Goal: Task Accomplishment & Management: Manage account settings

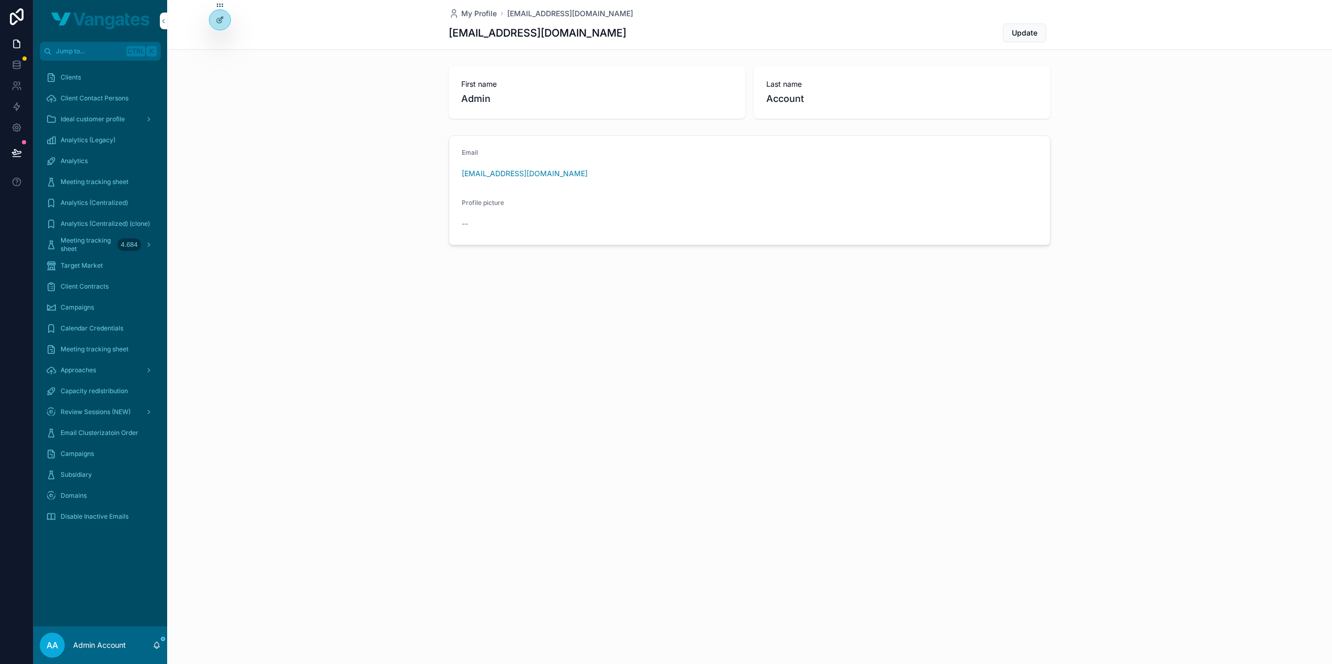
click at [0, 0] on icon at bounding box center [0, 0] width 0 height 0
click at [359, 68] on input "text" at bounding box center [406, 68] width 192 height 17
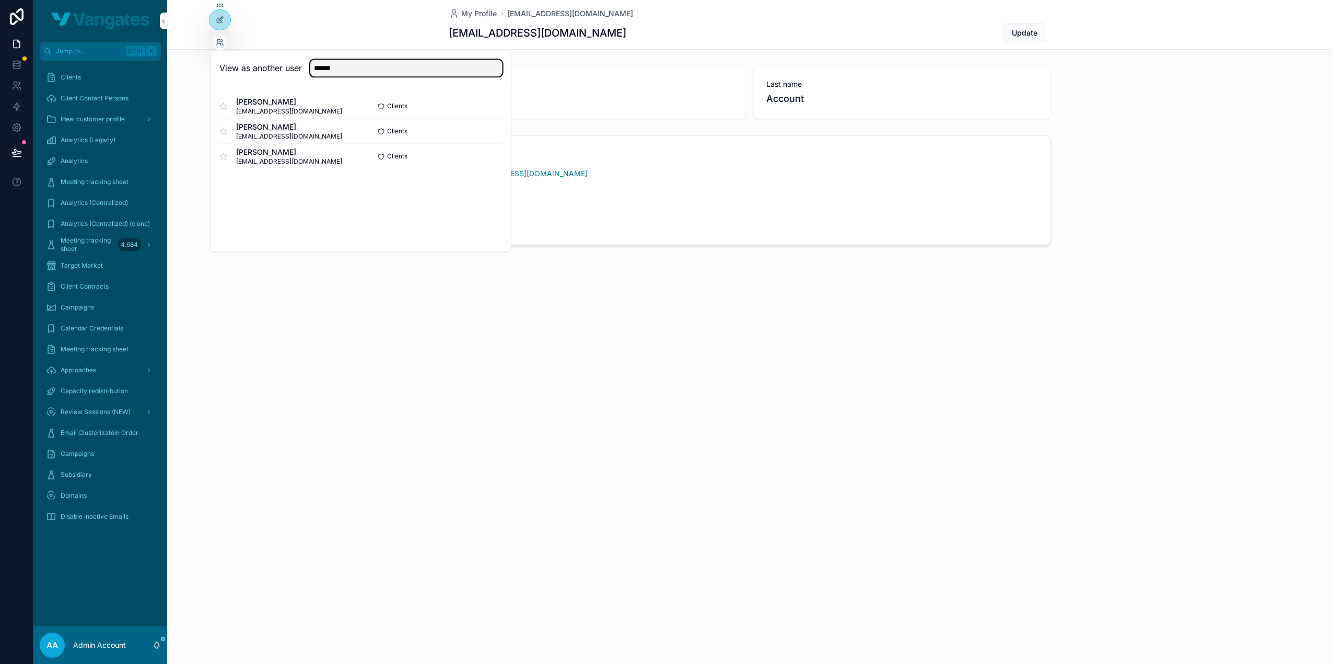
type input "******"
click at [0, 0] on button "Select" at bounding box center [0, 0] width 0 height 0
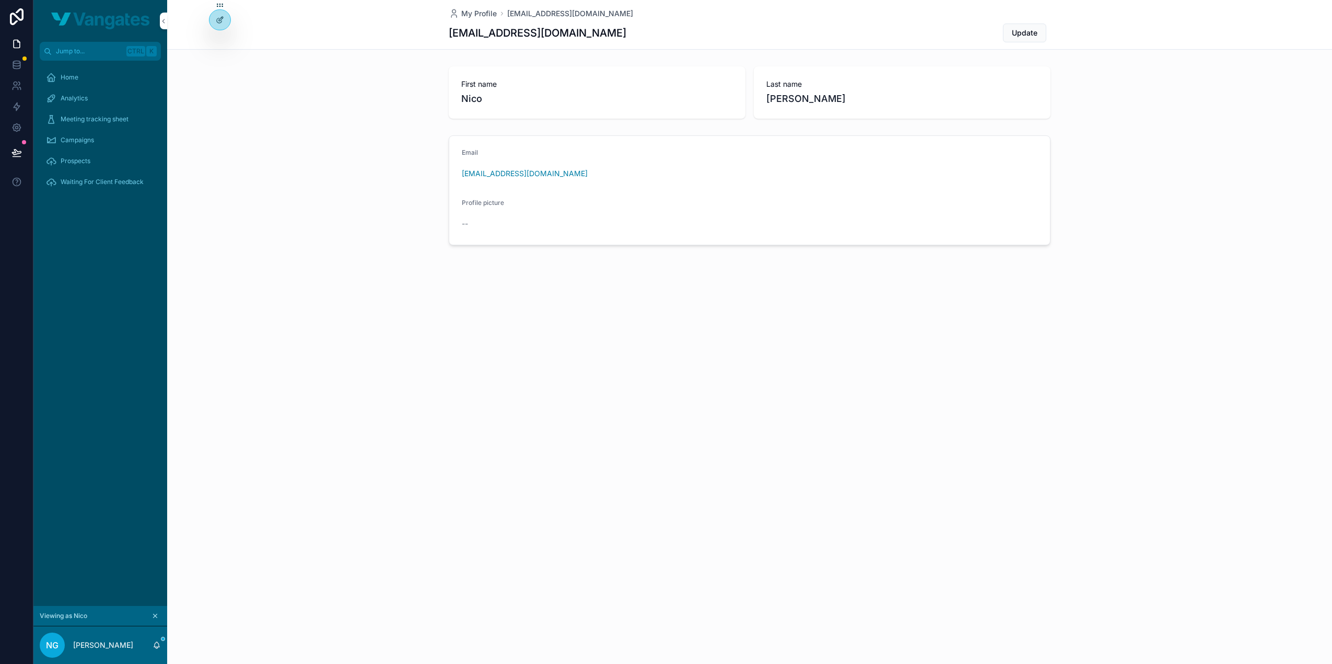
click at [82, 74] on div "Home" at bounding box center [100, 77] width 109 height 17
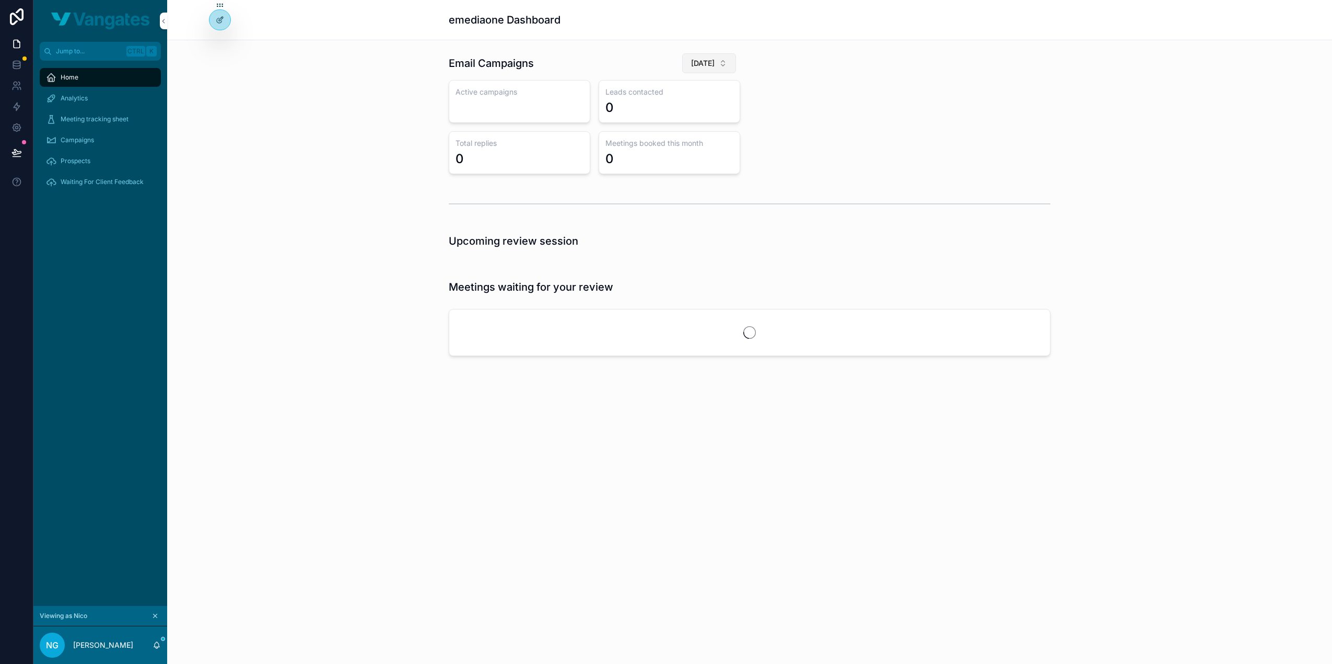
click at [715, 62] on button "July 2025" at bounding box center [709, 63] width 54 height 20
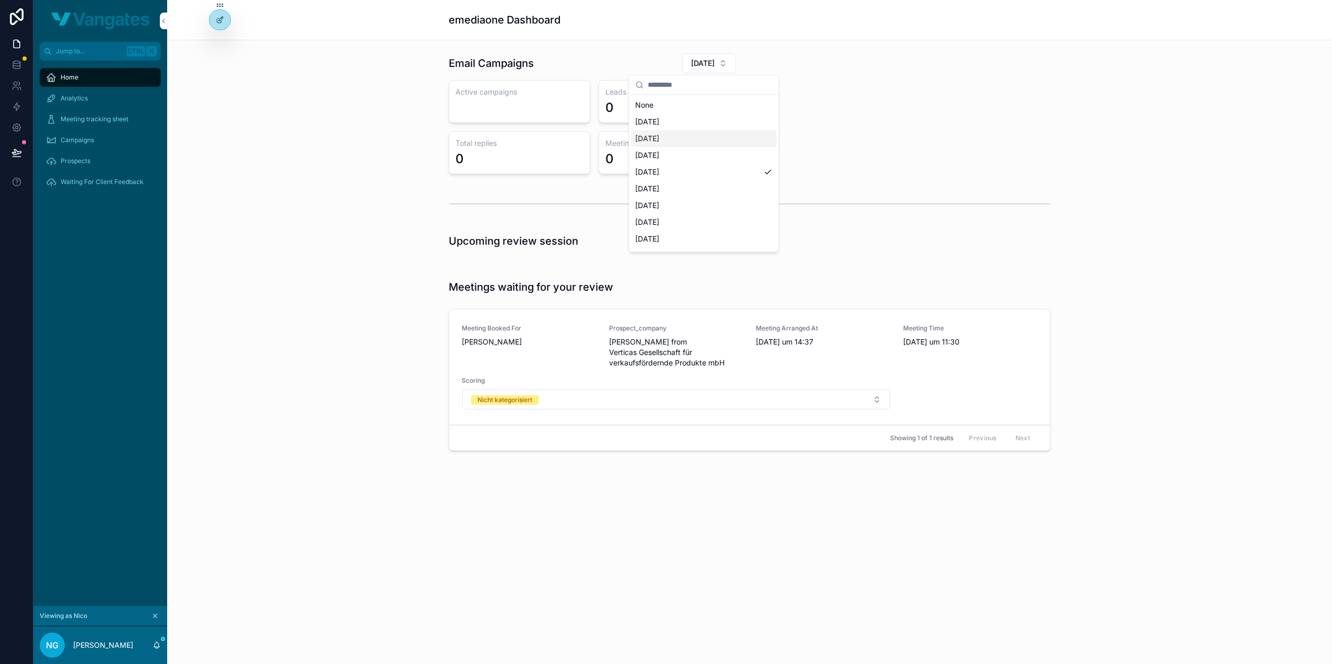
click at [672, 131] on div "September 2025" at bounding box center [703, 138] width 145 height 17
click at [709, 63] on span "September 2025" at bounding box center [703, 63] width 24 height 10
click at [681, 119] on div "October 2025" at bounding box center [692, 121] width 145 height 17
click at [699, 71] on button "October 2025" at bounding box center [709, 63] width 54 height 20
click at [416, 133] on div "Email Campaigns October 2025 Active campaigns 12 Leads contacted 555 Total repl…" at bounding box center [750, 114] width 1148 height 130
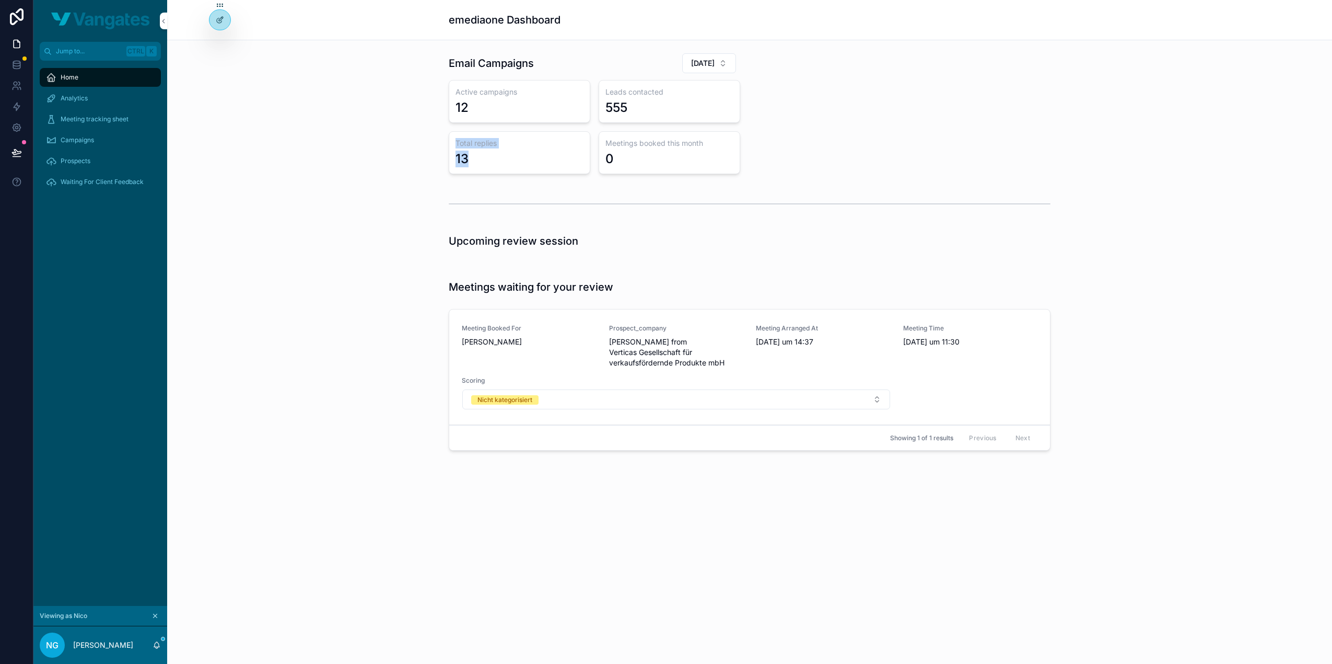
drag, startPoint x: 539, startPoint y: 156, endPoint x: 425, endPoint y: 146, distance: 114.9
click at [425, 146] on div "Email Campaigns October 2025 Active campaigns 12 Leads contacted 555 Total repl…" at bounding box center [750, 114] width 1148 height 130
click at [601, 343] on div "Meeting Booked For Nico Gegenheimer Prospect_company Benedikt Frisch from Verti…" at bounding box center [750, 367] width 576 height 86
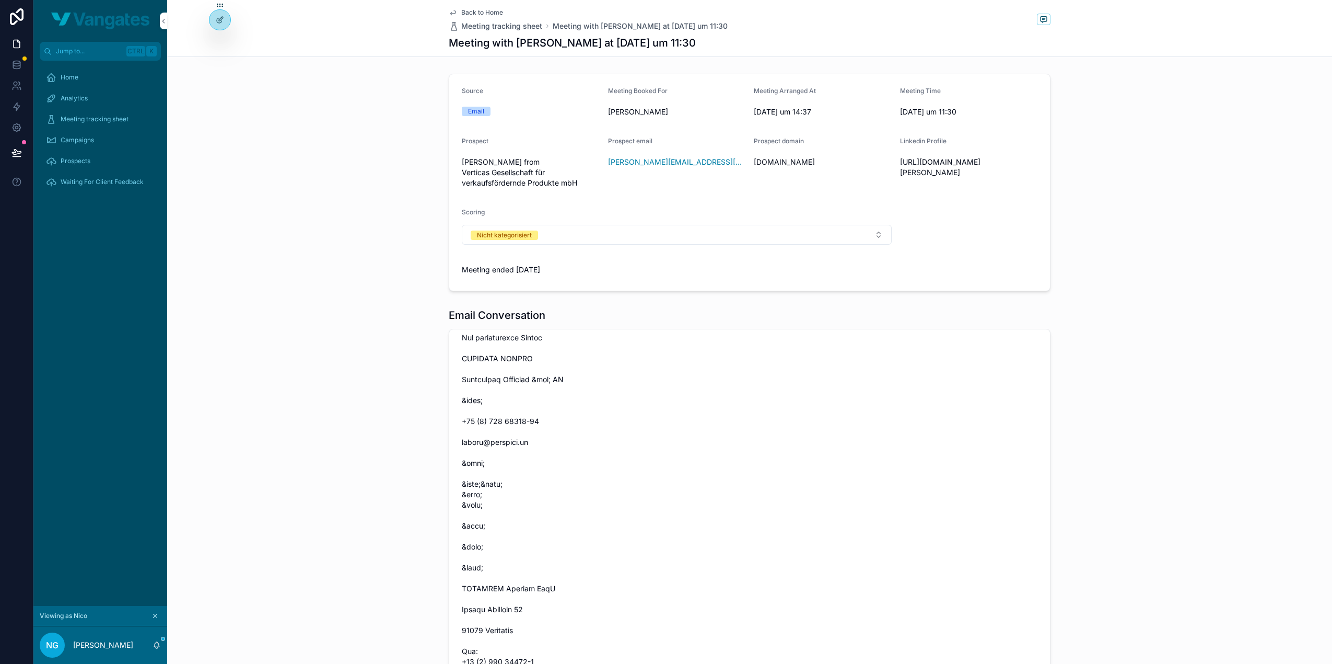
scroll to position [52, 0]
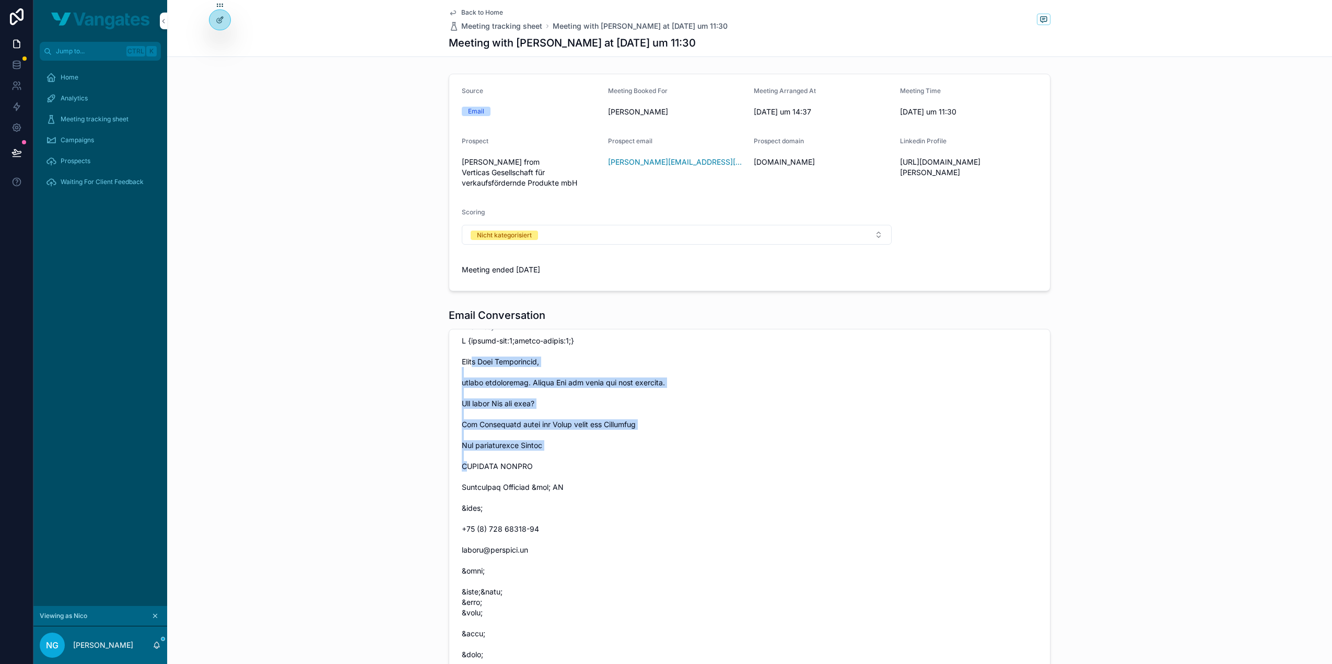
drag, startPoint x: 461, startPoint y: 380, endPoint x: 655, endPoint y: 464, distance: 211.0
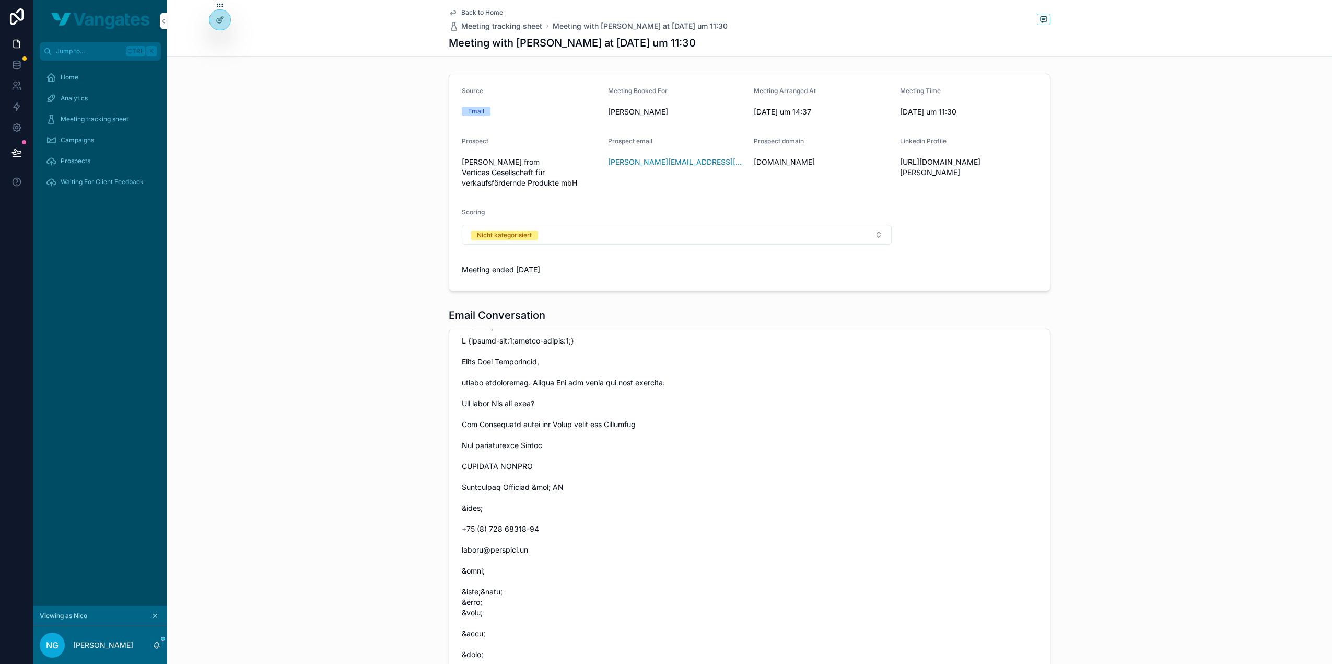
click at [71, 99] on span "Analytics" at bounding box center [74, 98] width 27 height 8
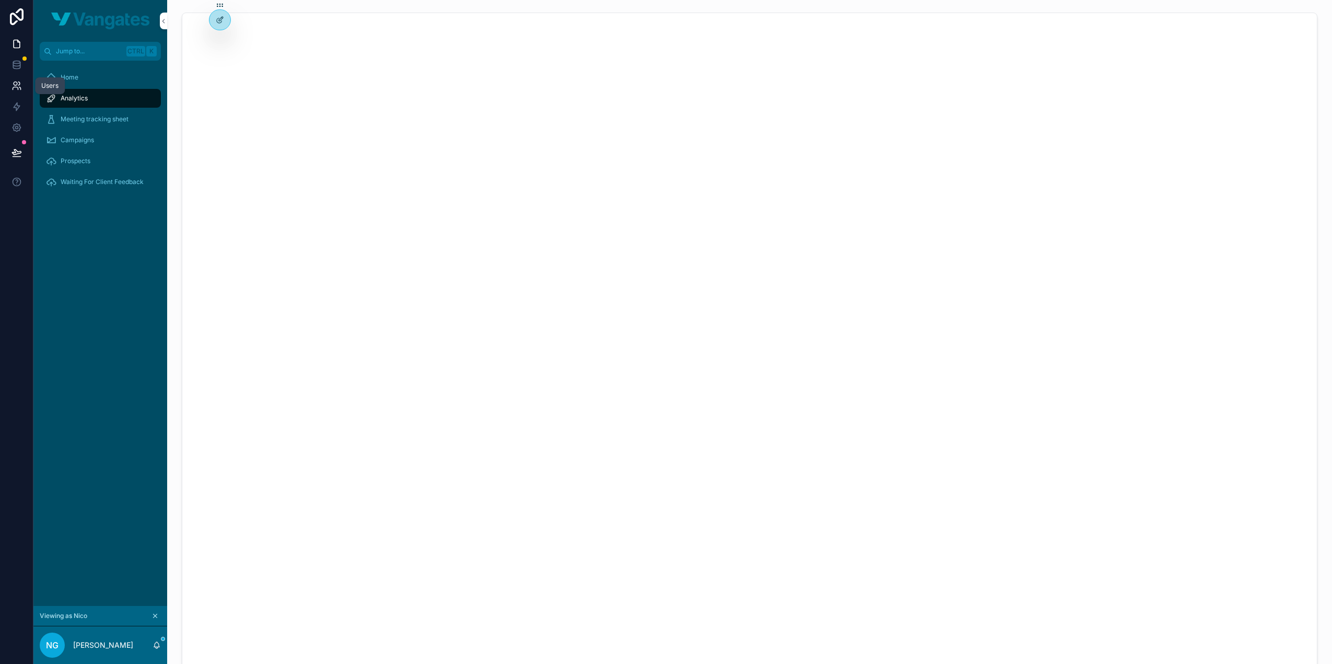
click at [15, 84] on icon at bounding box center [16, 85] width 10 height 10
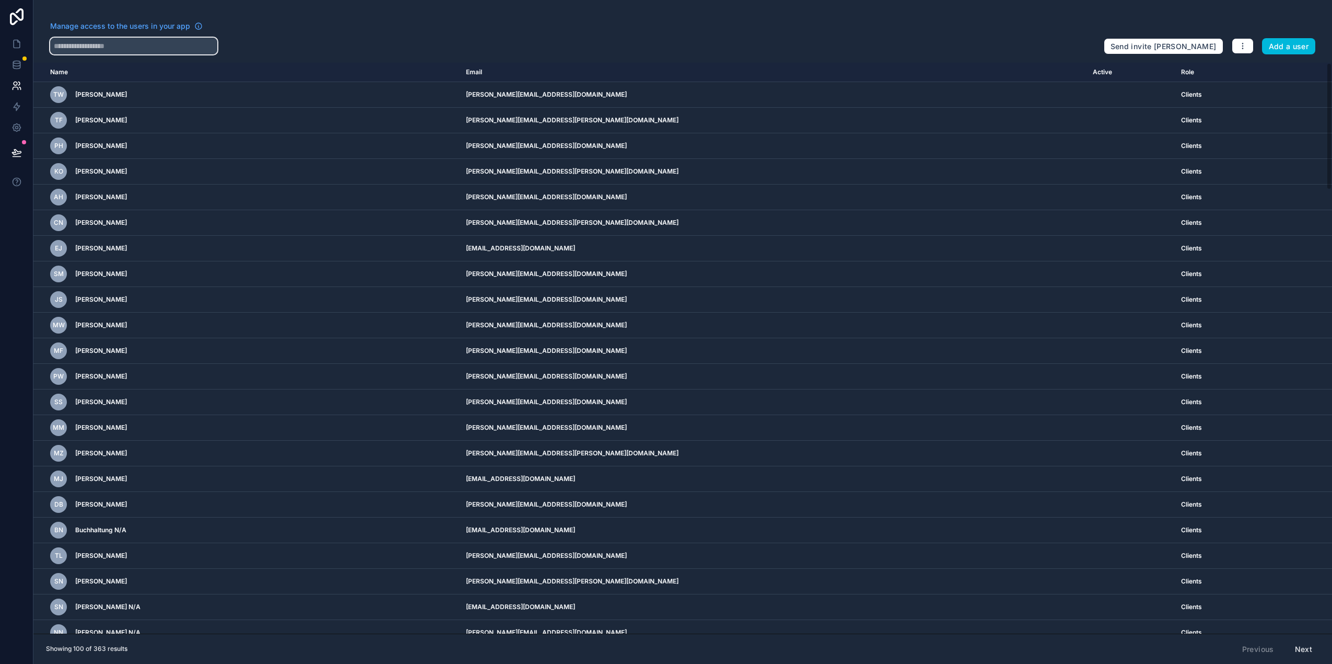
click at [135, 44] on input "text" at bounding box center [133, 46] width 167 height 17
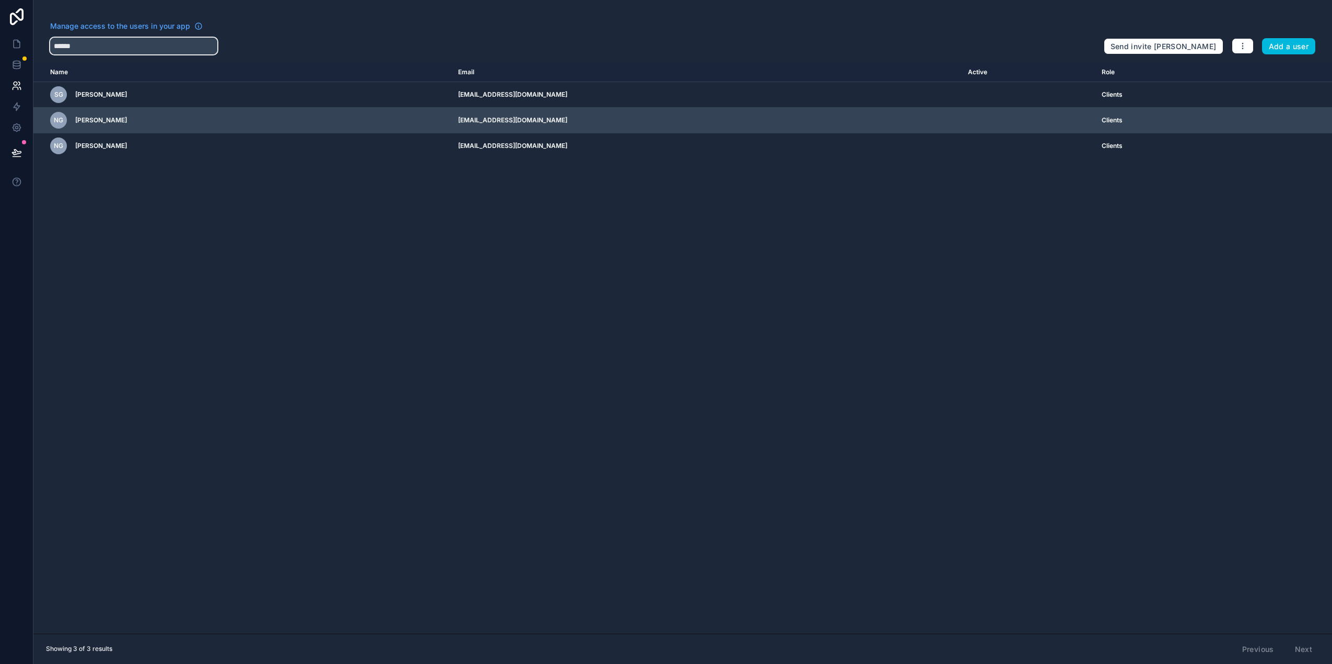
type input "******"
click at [0, 0] on icon "scrollable content" at bounding box center [0, 0] width 0 height 0
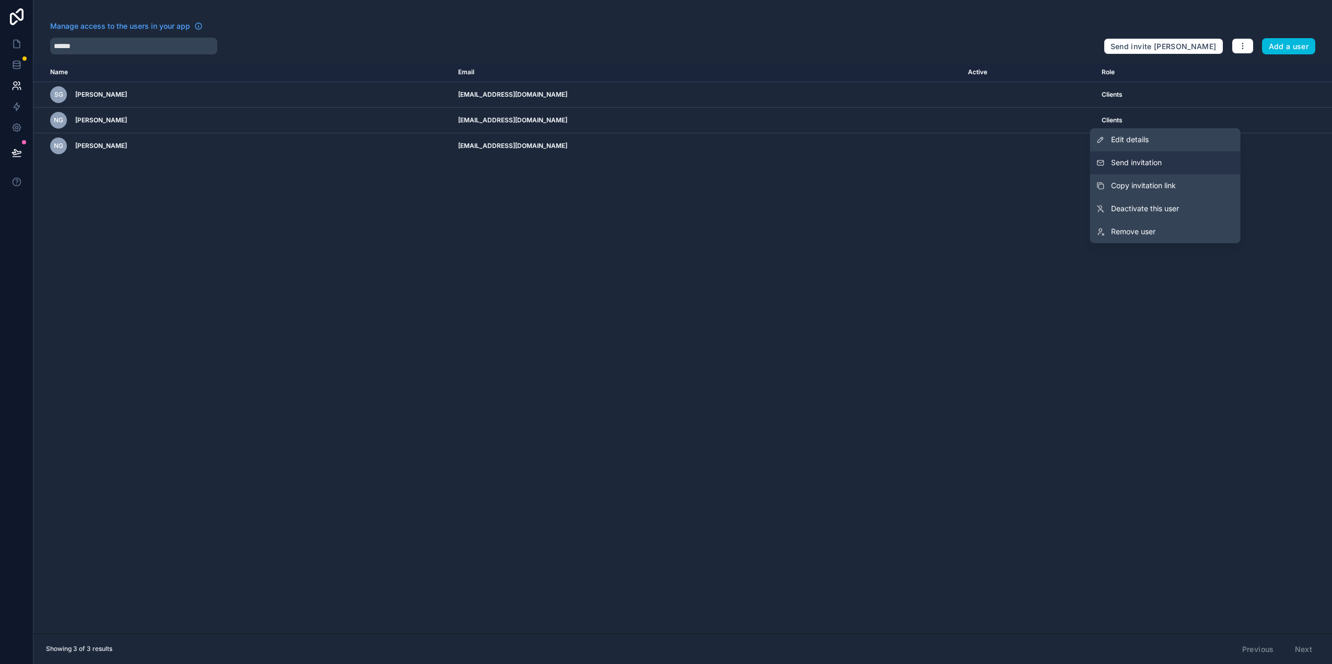
click at [1178, 158] on button "Send invitation" at bounding box center [1165, 162] width 150 height 23
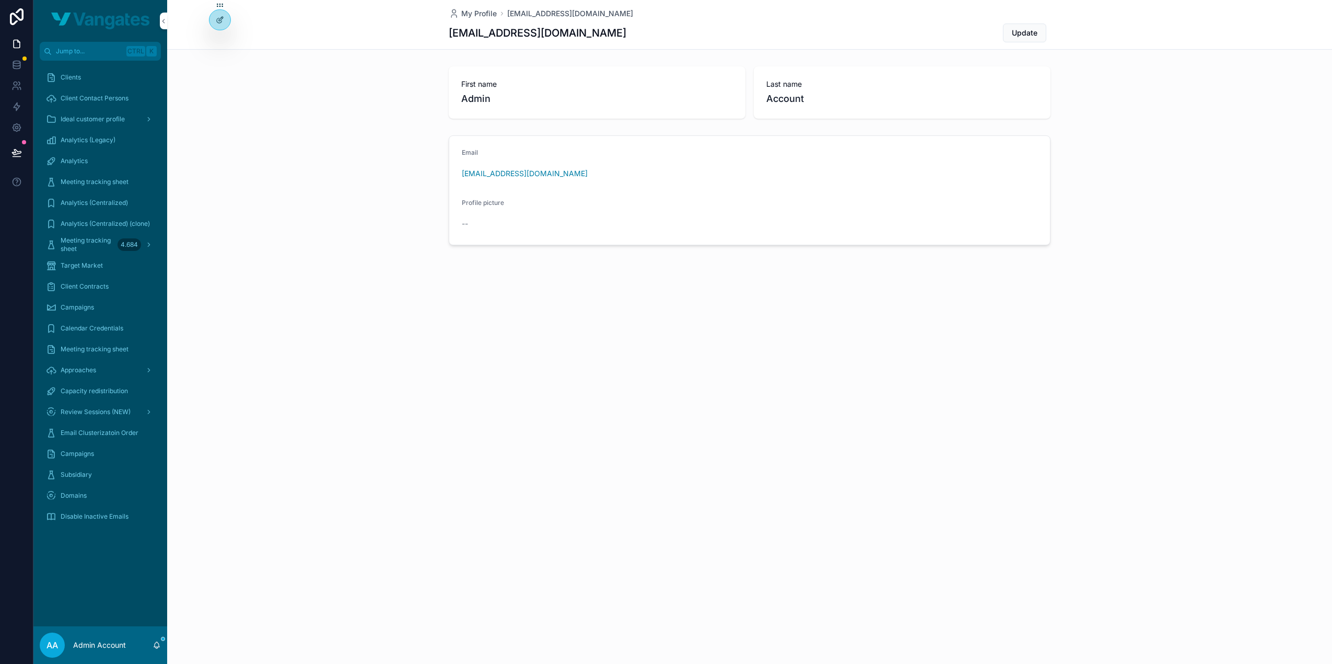
click at [81, 367] on span "Approaches" at bounding box center [79, 370] width 36 height 8
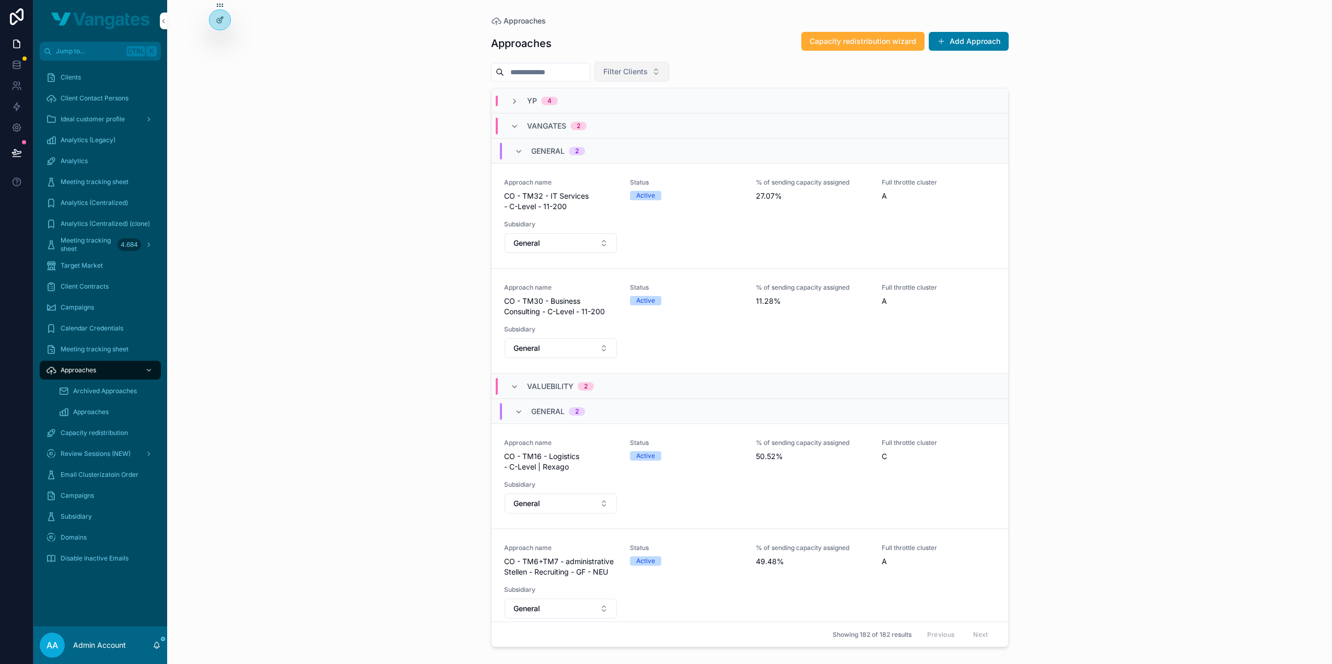
click at [648, 69] on span "Filter Clients" at bounding box center [625, 71] width 44 height 10
type input "***"
click at [627, 113] on div "emediaone" at bounding box center [653, 113] width 145 height 17
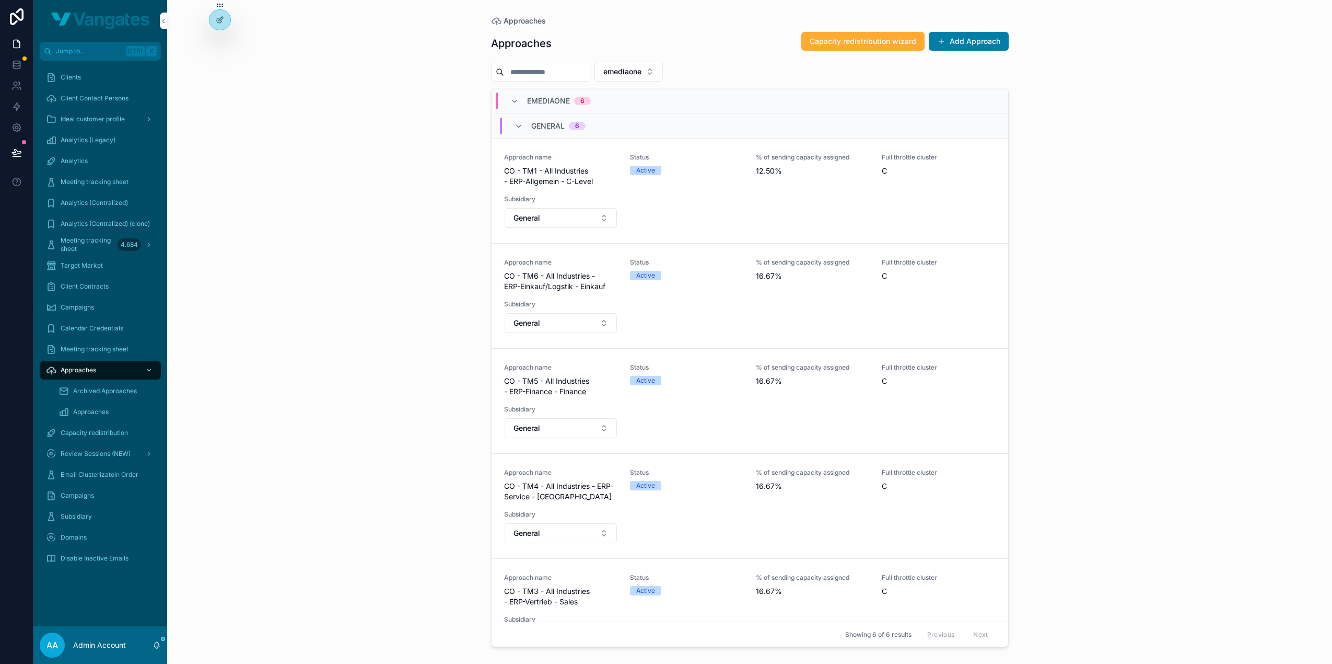
click at [450, 160] on div "Approaches Approaches Capacity redistribution wizard Add Approach emediaone EME…" at bounding box center [749, 332] width 1165 height 664
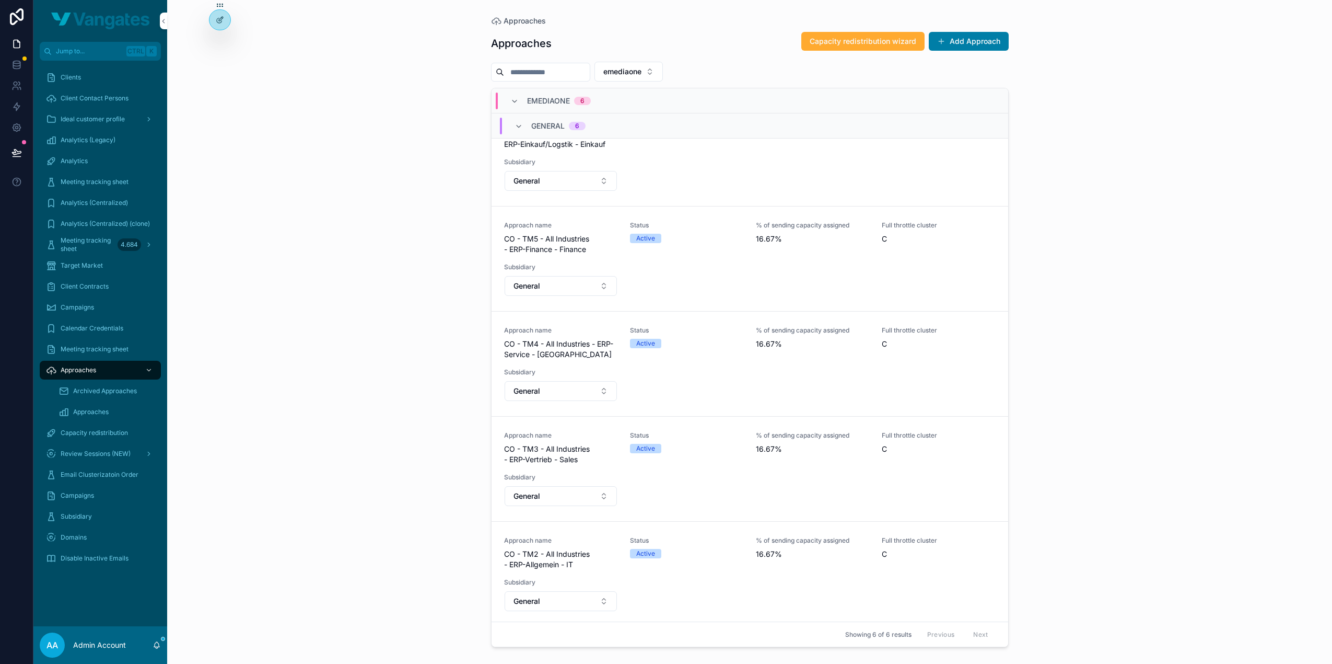
scroll to position [143, 0]
click at [0, 0] on icon "scrollable content" at bounding box center [0, 0] width 0 height 0
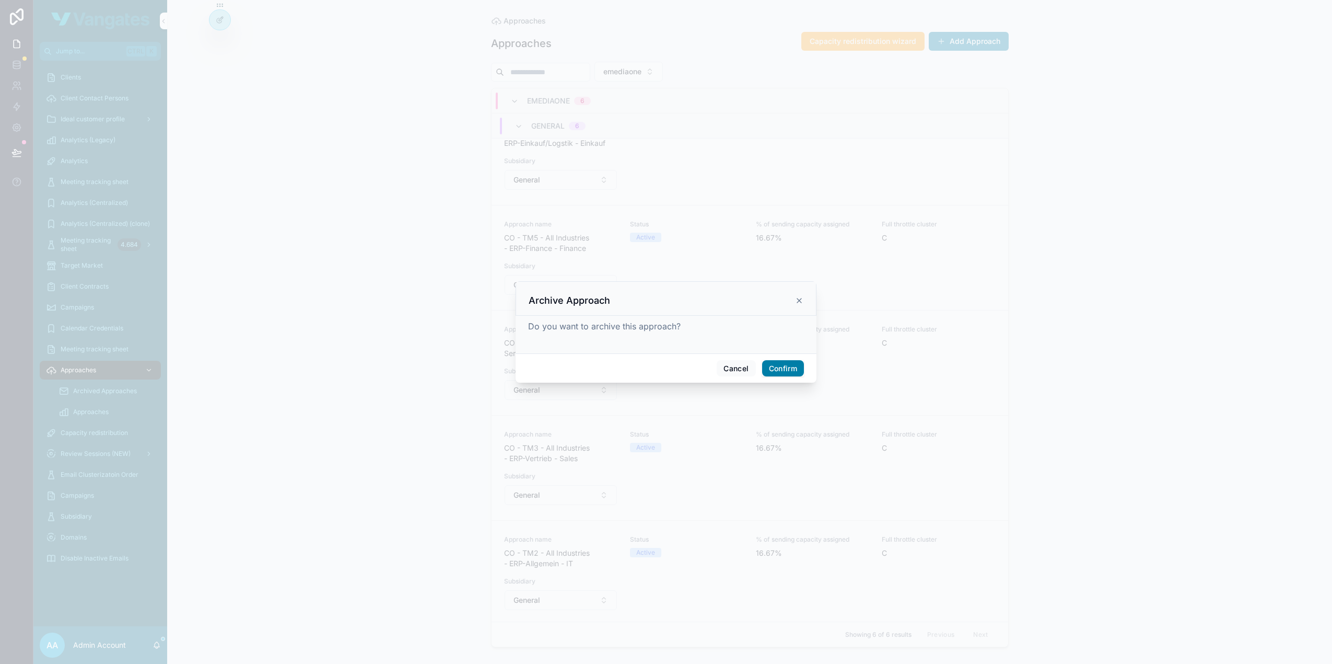
click at [780, 370] on button "Confirm" at bounding box center [783, 368] width 42 height 17
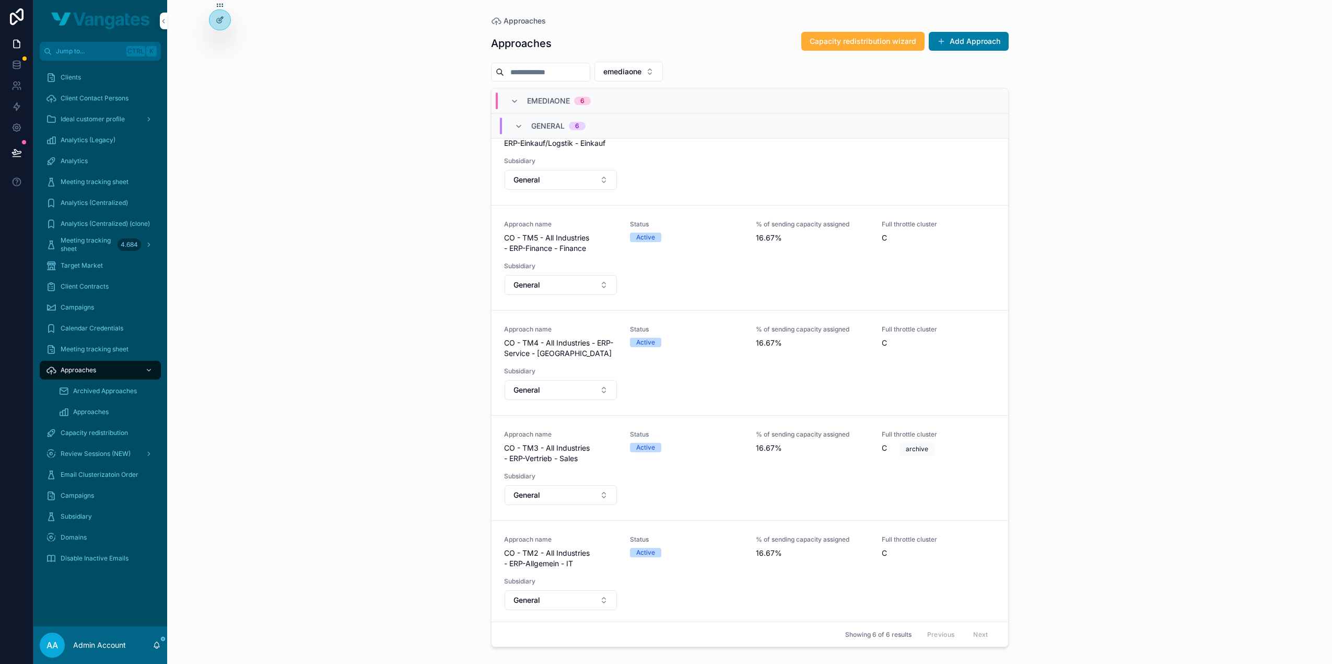
click at [0, 0] on icon "scrollable content" at bounding box center [0, 0] width 0 height 0
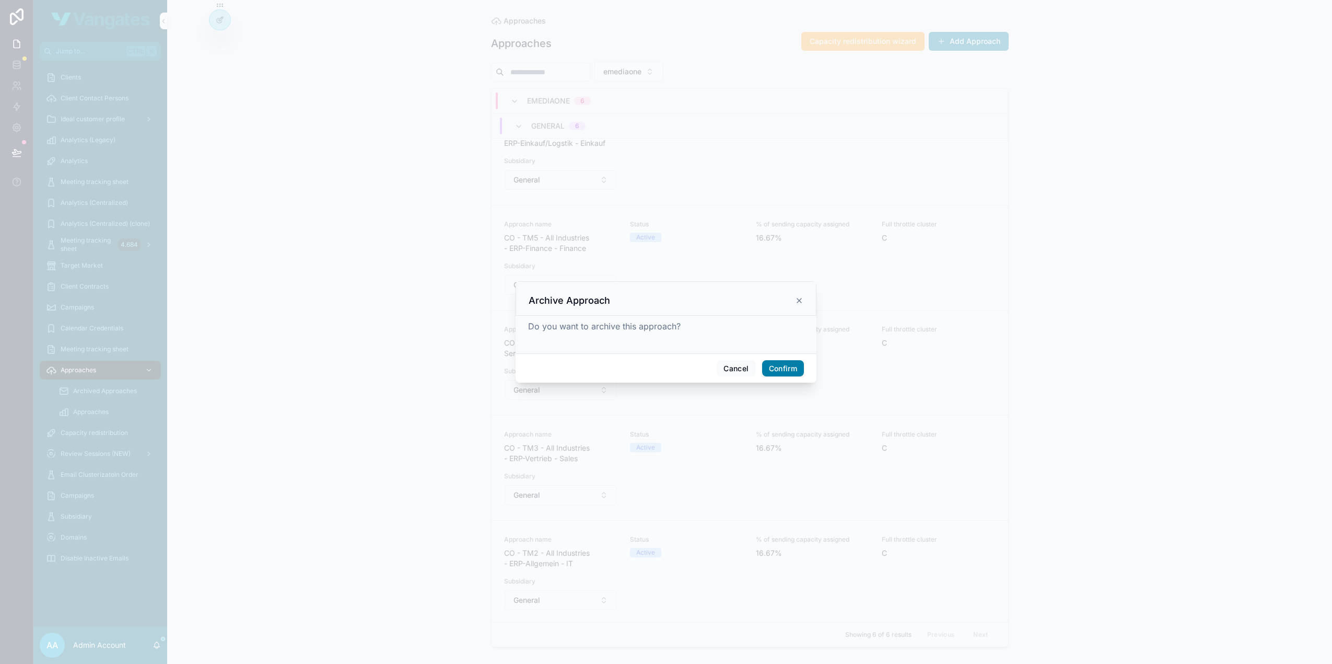
click at [796, 367] on button "Confirm" at bounding box center [783, 368] width 42 height 17
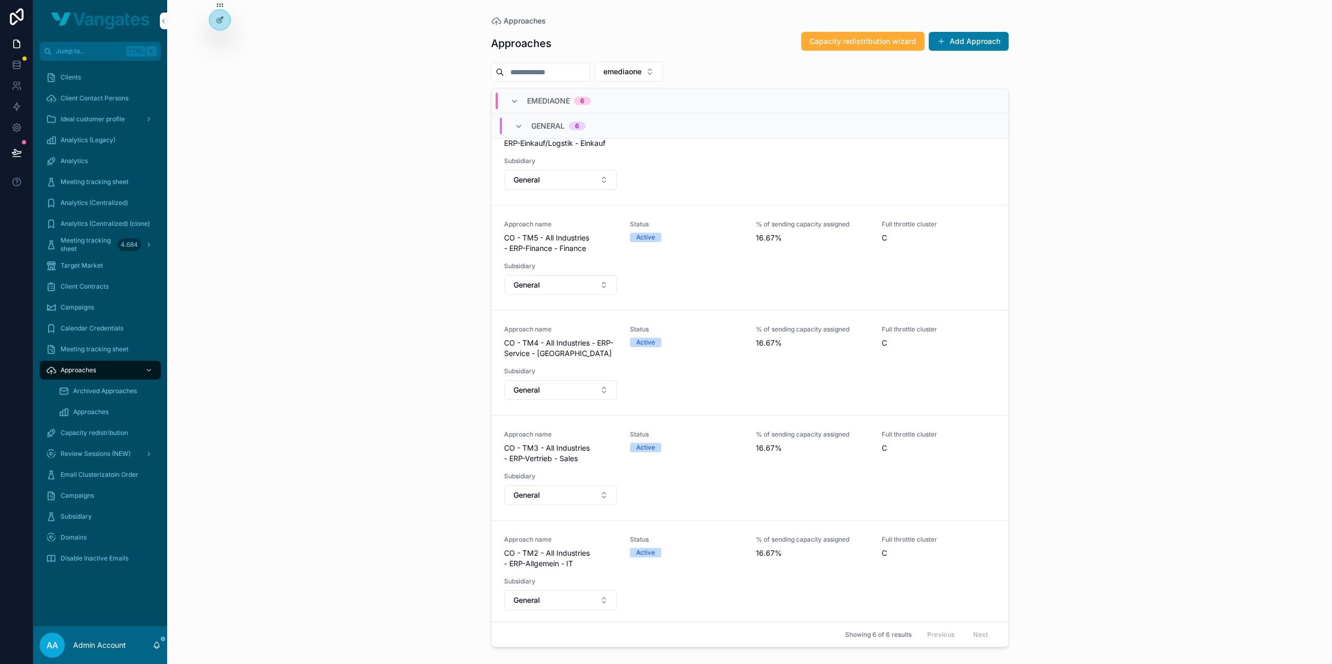
click at [0, 0] on icon "scrollable content" at bounding box center [0, 0] width 0 height 0
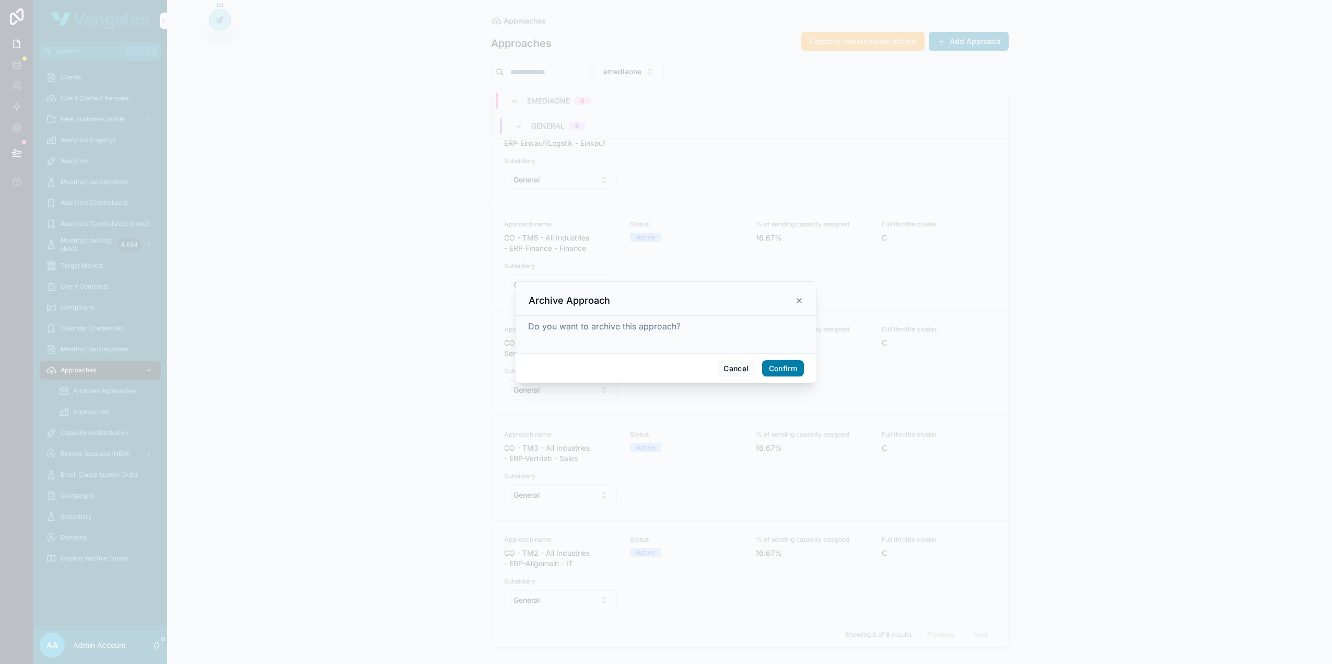
click at [769, 364] on button "Confirm" at bounding box center [783, 368] width 42 height 17
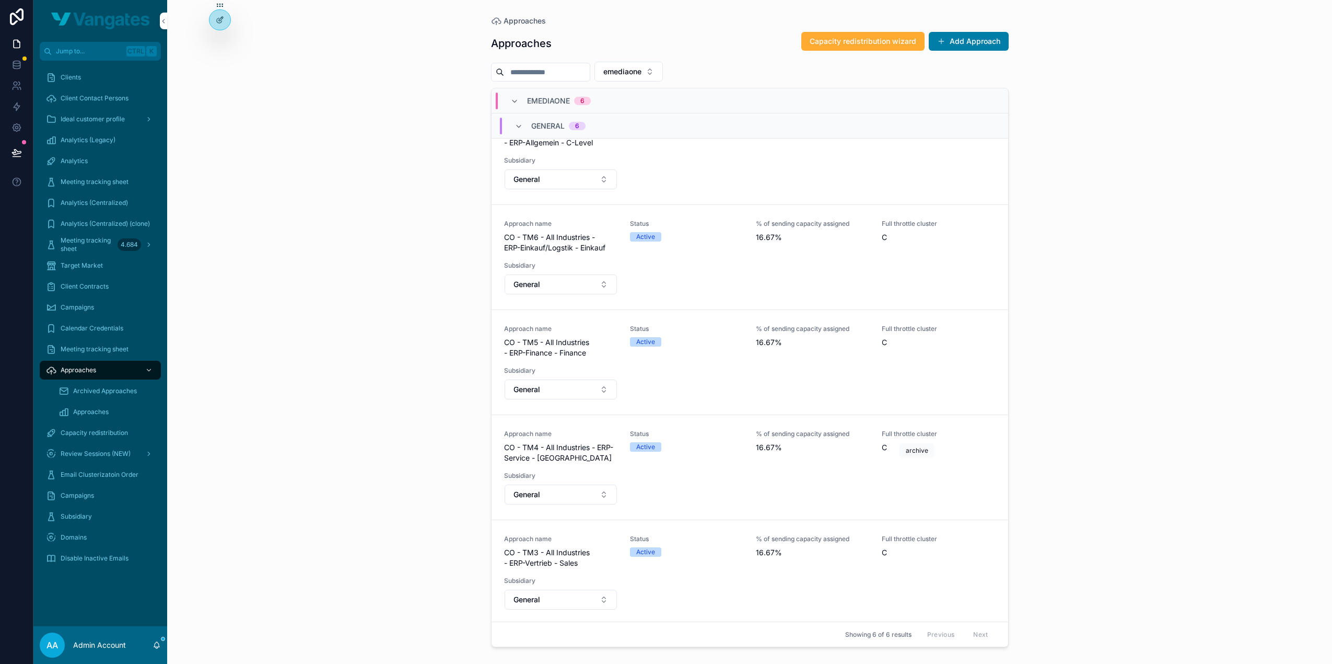
scroll to position [0, 0]
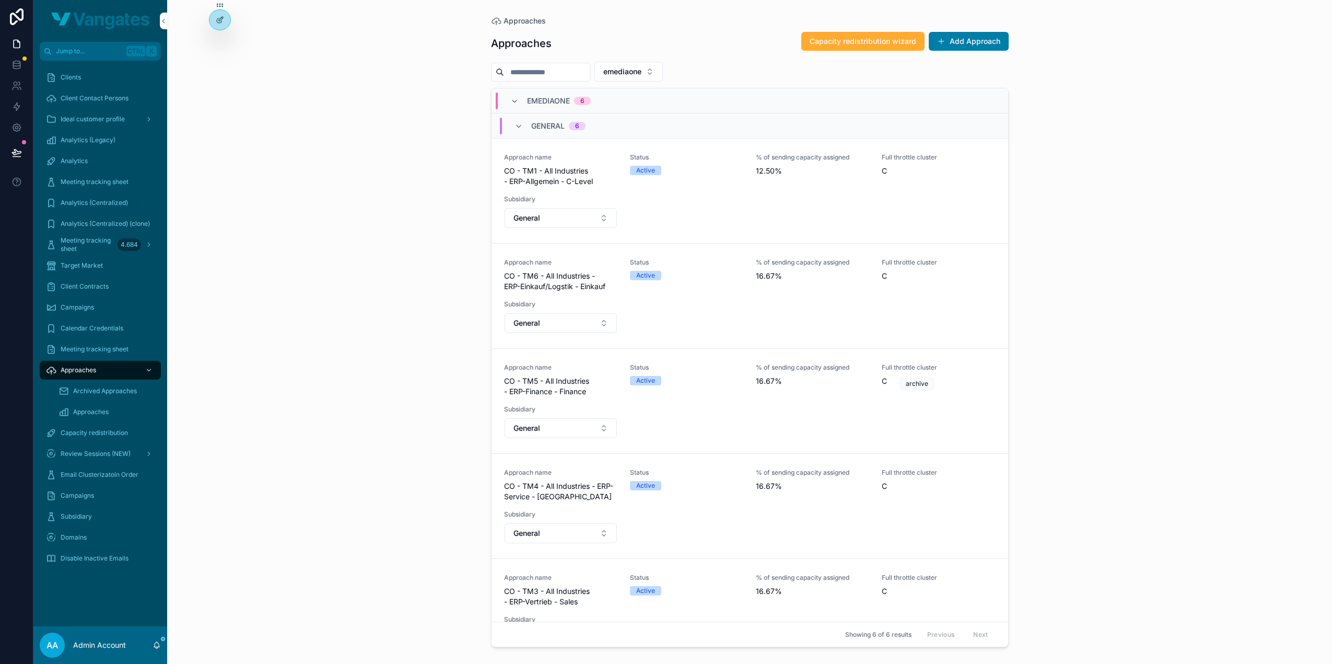
click at [0, 0] on icon "scrollable content" at bounding box center [0, 0] width 0 height 0
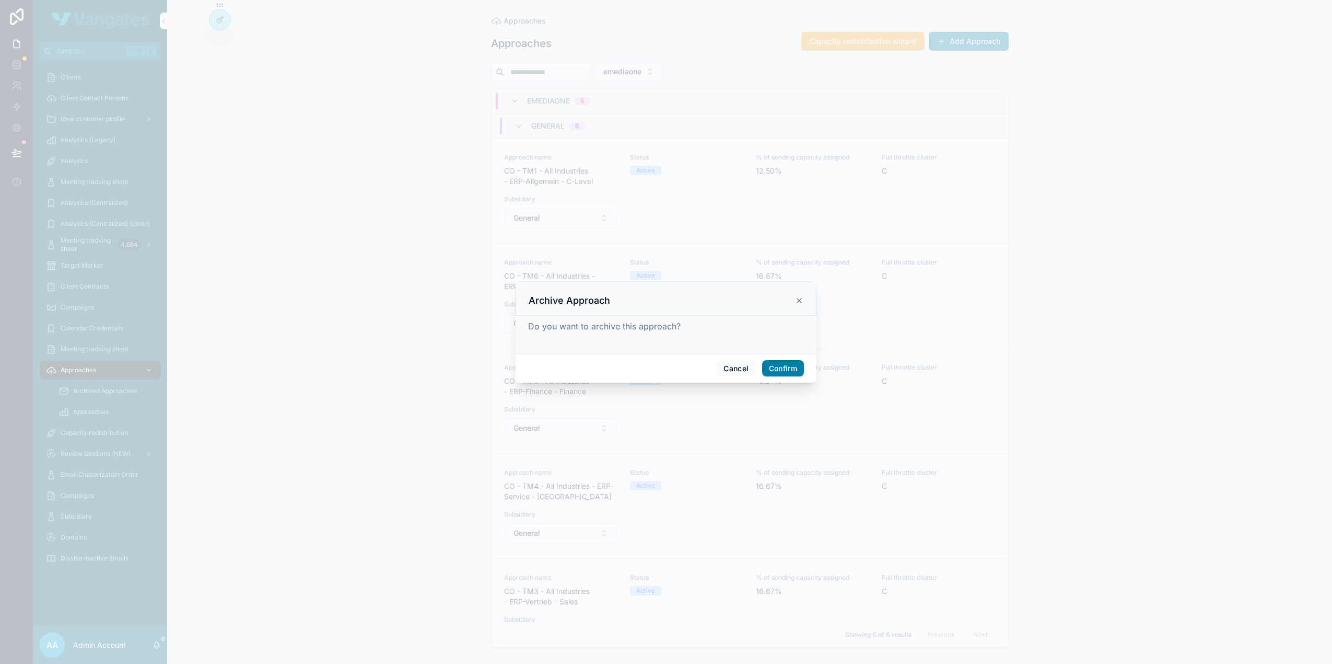
click at [782, 369] on button "Confirm" at bounding box center [783, 368] width 42 height 17
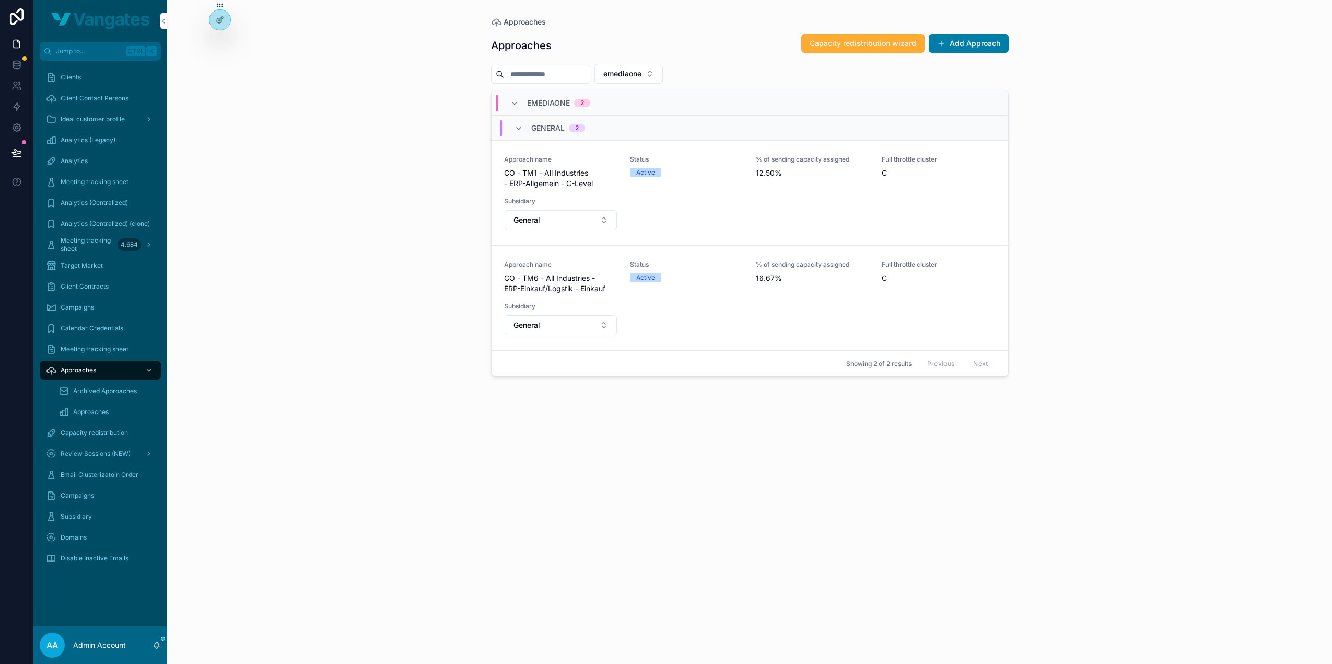
click at [804, 435] on div "Approaches Capacity redistribution wizard Add Approach emediaone EMEDIAONE 2 Ge…" at bounding box center [750, 339] width 518 height 624
click at [0, 0] on icon "scrollable content" at bounding box center [0, 0] width 0 height 0
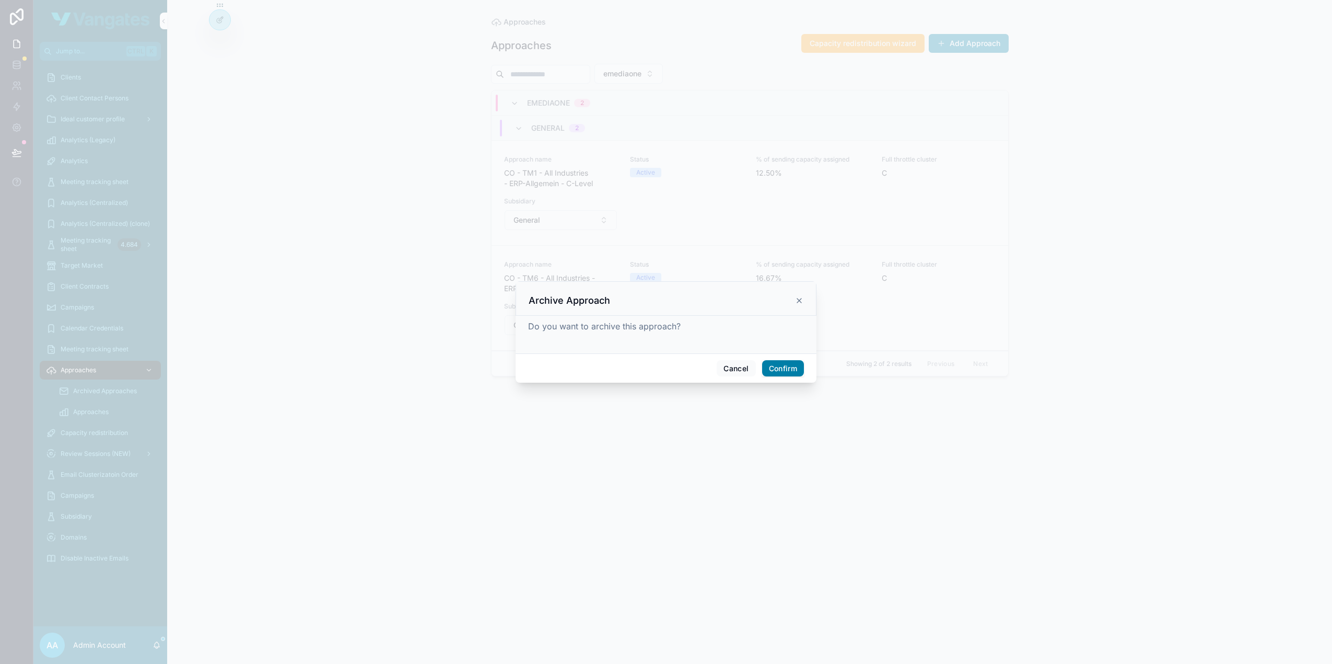
click at [775, 366] on button "Confirm" at bounding box center [783, 368] width 42 height 17
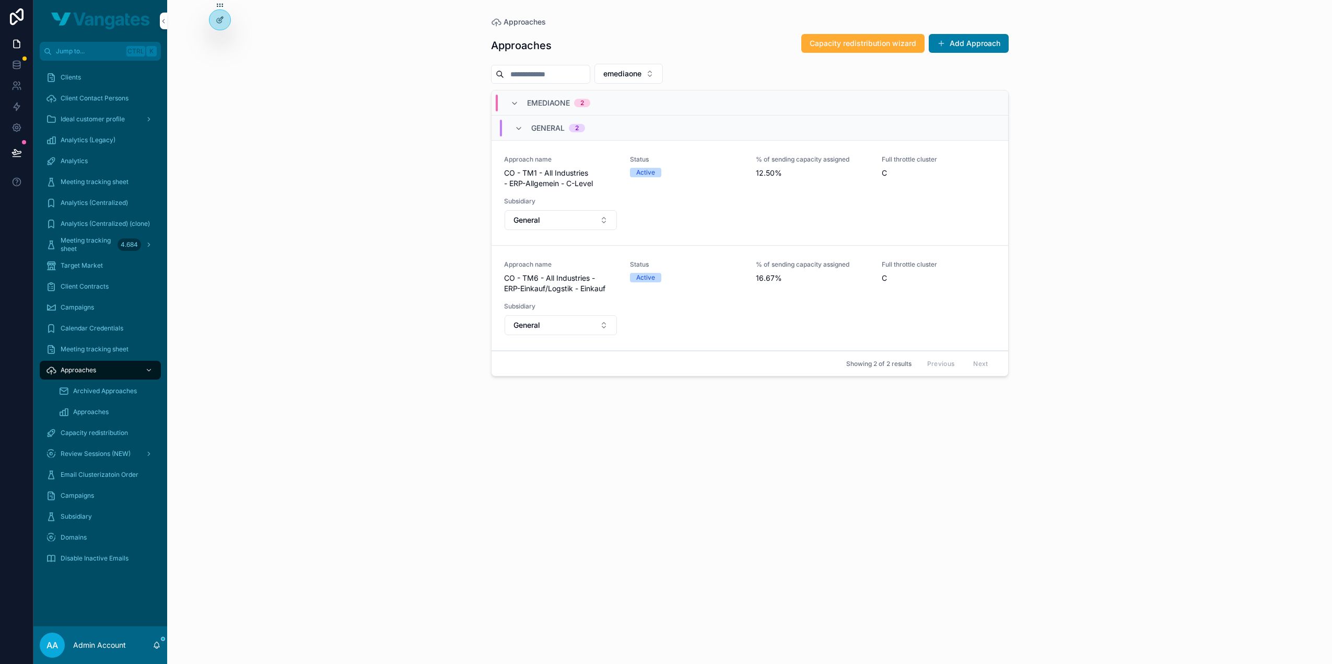
click at [1123, 89] on div "Approaches Approaches Capacity redistribution wizard Add Approach emediaone EME…" at bounding box center [749, 332] width 1165 height 664
click at [1111, 224] on div "Approaches Approaches Capacity redistribution wizard Add Approach ... EMEDIAONE…" at bounding box center [749, 332] width 1165 height 664
click at [1107, 96] on div "Approaches Approaches Capacity redistribution wizard Add Approach emediaone EME…" at bounding box center [749, 332] width 1165 height 664
